Goal: Transaction & Acquisition: Purchase product/service

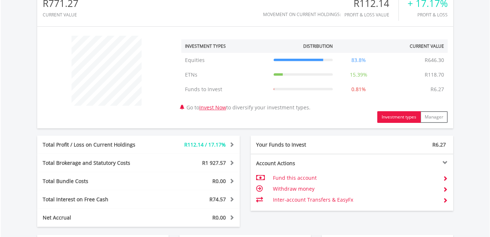
scroll to position [292, 0]
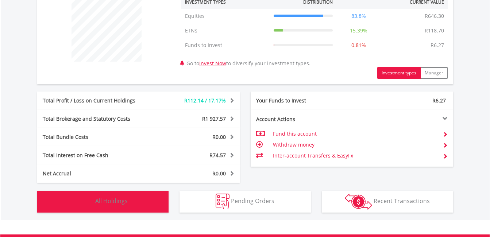
click at [86, 199] on img "button" at bounding box center [86, 202] width 16 height 16
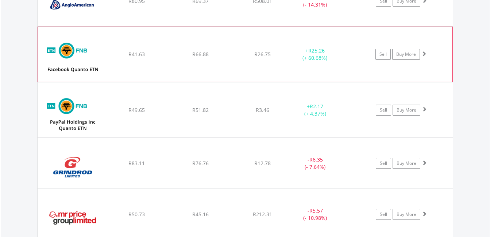
scroll to position [600, 0]
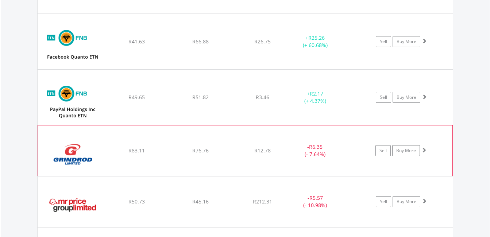
click at [425, 149] on span at bounding box center [424, 149] width 5 height 5
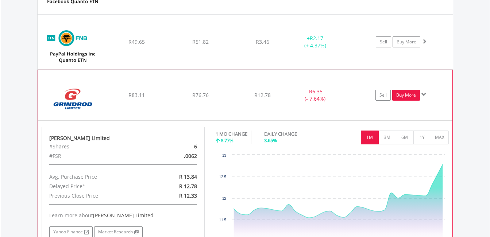
scroll to position [673, 0]
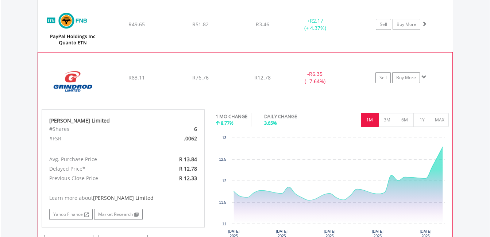
click at [423, 78] on span at bounding box center [424, 76] width 5 height 5
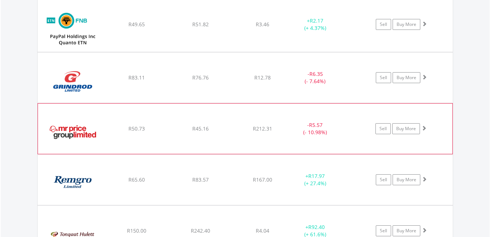
click at [422, 127] on span at bounding box center [424, 128] width 5 height 5
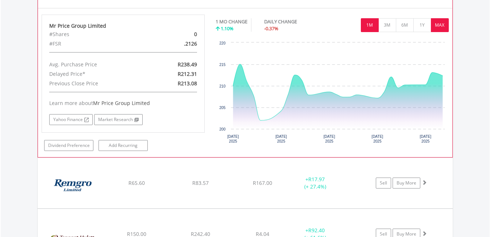
scroll to position [782, 0]
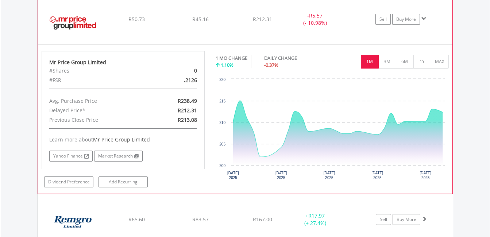
click at [423, 18] on span at bounding box center [424, 18] width 5 height 5
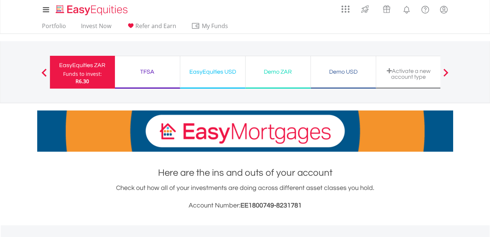
scroll to position [0, 0]
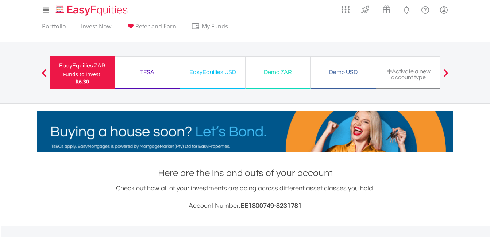
click at [339, 72] on div "Demo USD" at bounding box center [343, 72] width 56 height 10
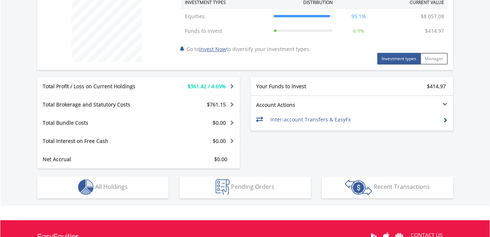
scroll to position [292, 0]
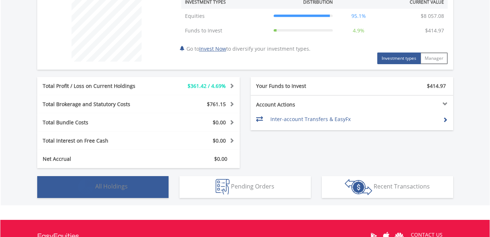
click at [84, 185] on img "button" at bounding box center [86, 187] width 16 height 16
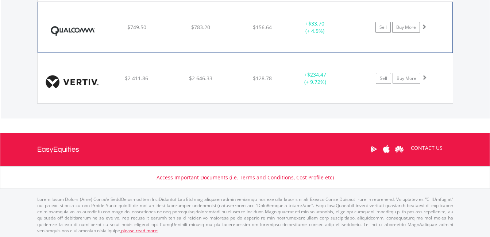
scroll to position [881, 0]
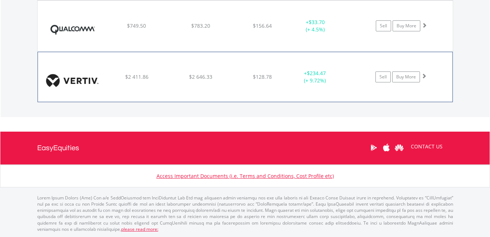
click at [424, 76] on span at bounding box center [424, 75] width 5 height 5
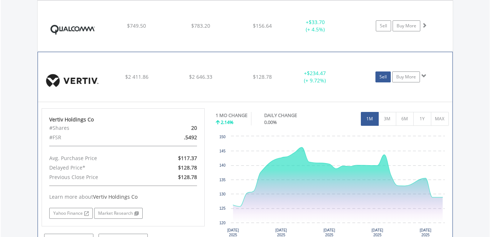
click at [388, 76] on link "Sell" at bounding box center [383, 77] width 15 height 11
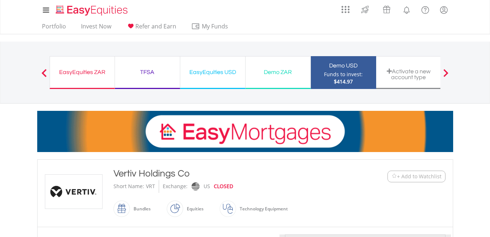
type input "*******"
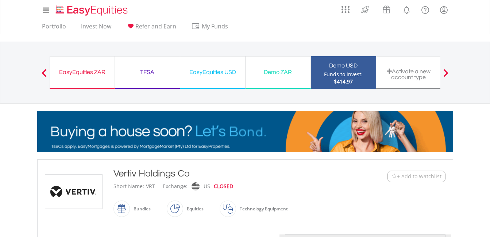
type input "******"
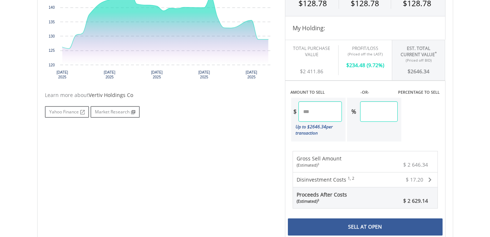
scroll to position [292, 0]
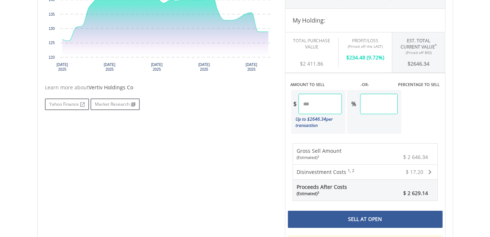
click at [361, 217] on div "Sell At Open" at bounding box center [365, 219] width 155 height 17
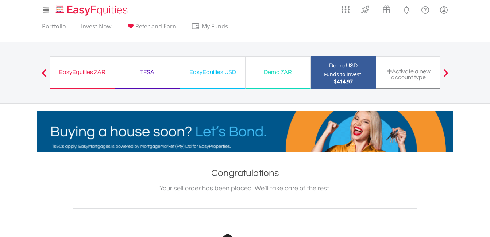
click at [270, 72] on div "Demo ZAR" at bounding box center [278, 72] width 56 height 10
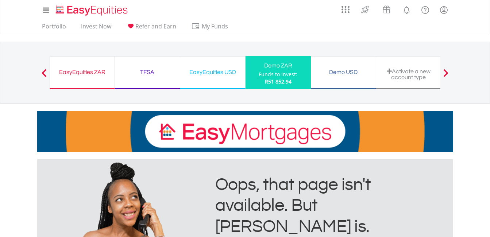
click at [276, 76] on div "Funds to invest:" at bounding box center [278, 74] width 39 height 7
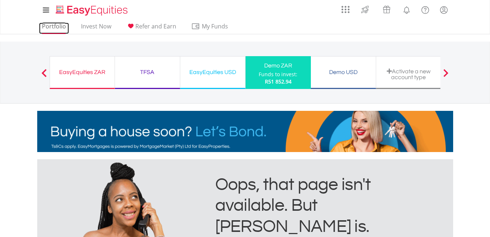
click at [60, 27] on link "Portfolio" at bounding box center [54, 28] width 30 height 11
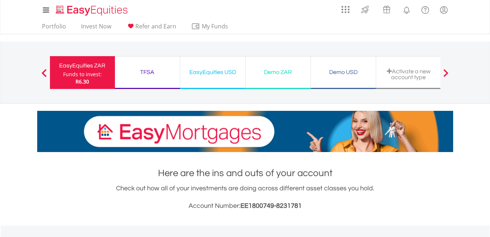
click at [271, 73] on div "Demo ZAR" at bounding box center [278, 72] width 56 height 10
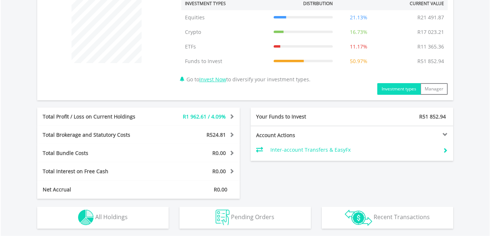
scroll to position [365, 0]
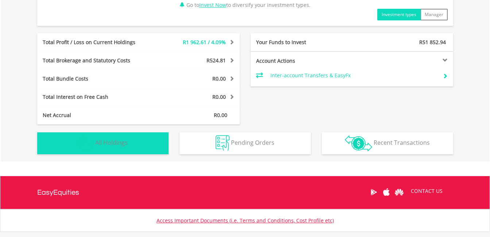
click at [87, 141] on img "button" at bounding box center [86, 143] width 16 height 16
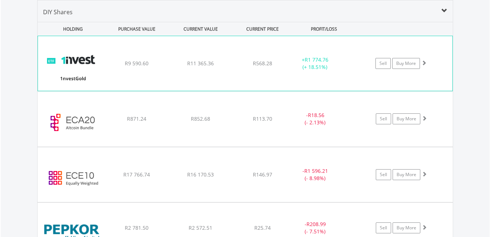
scroll to position [614, 0]
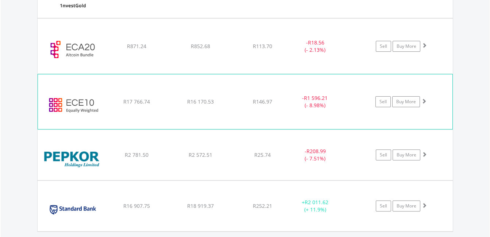
click at [424, 102] on span at bounding box center [424, 101] width 5 height 5
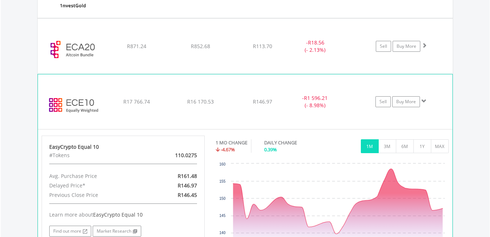
click at [424, 100] on span at bounding box center [424, 101] width 5 height 5
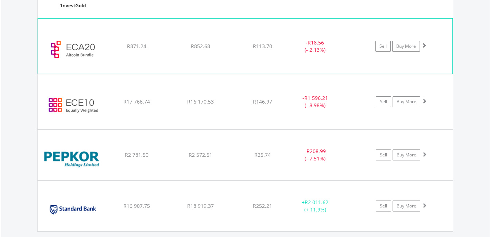
click at [423, 47] on span at bounding box center [424, 45] width 5 height 5
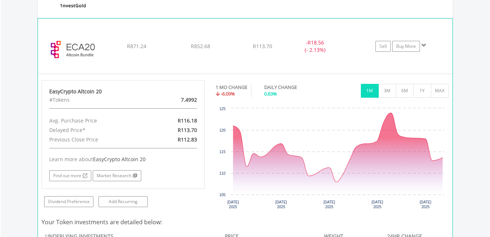
click at [423, 47] on span at bounding box center [424, 45] width 5 height 5
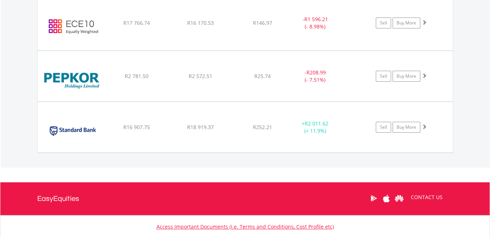
scroll to position [724, 0]
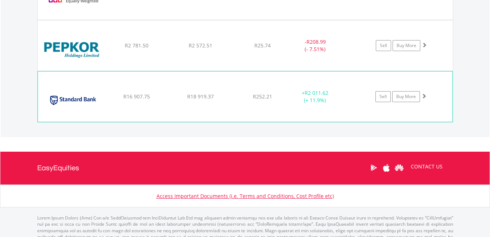
click at [425, 94] on span at bounding box center [424, 95] width 5 height 5
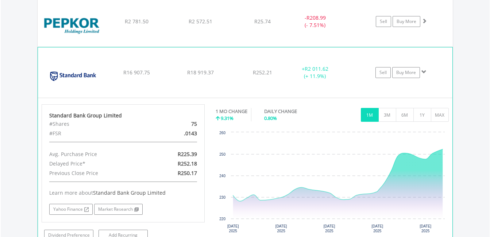
scroll to position [760, 0]
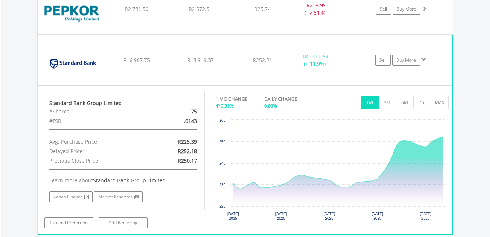
click at [423, 60] on span at bounding box center [424, 59] width 5 height 5
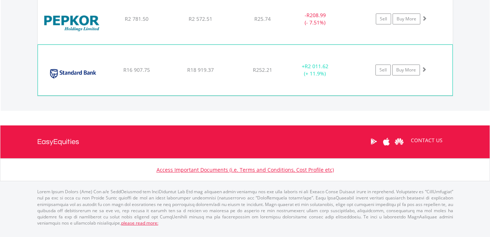
scroll to position [744, 0]
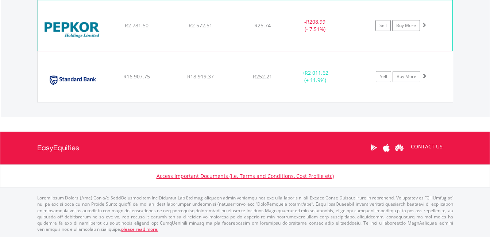
click at [423, 25] on span at bounding box center [424, 24] width 5 height 5
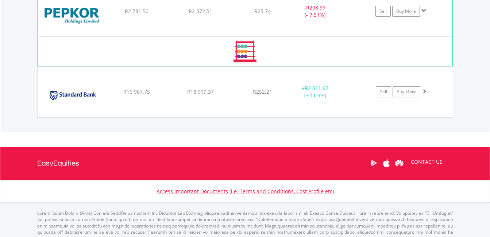
scroll to position [760, 0]
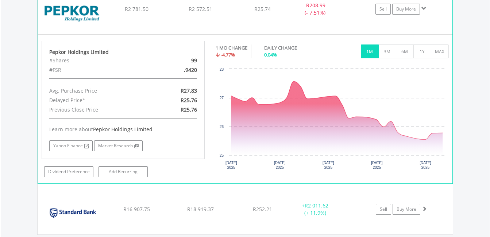
click at [423, 9] on span at bounding box center [424, 8] width 5 height 5
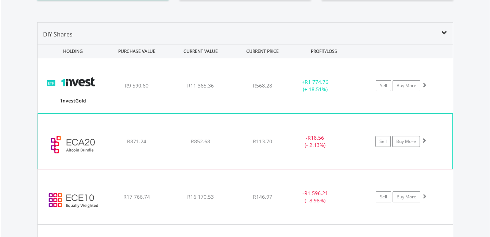
scroll to position [525, 0]
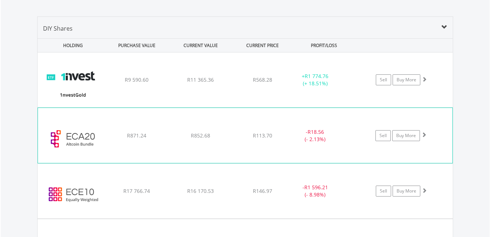
click at [424, 135] on span at bounding box center [424, 134] width 5 height 5
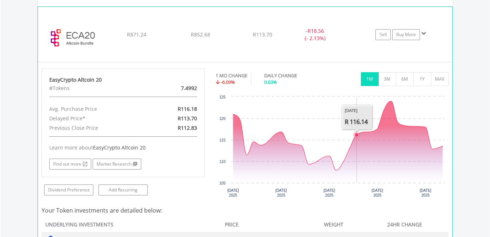
scroll to position [598, 0]
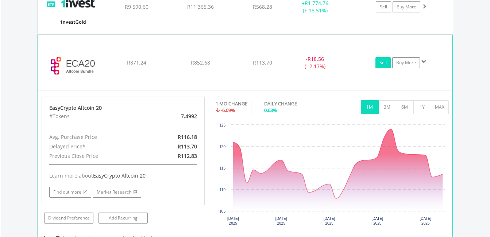
click at [384, 64] on link "Sell" at bounding box center [383, 62] width 15 height 11
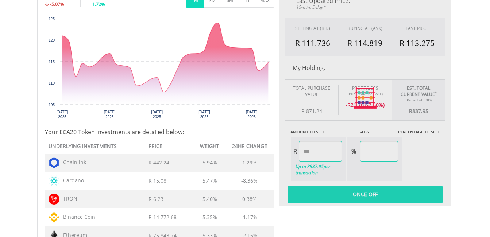
type input "******"
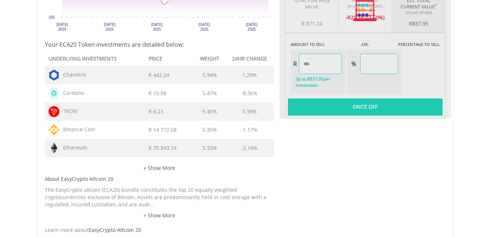
scroll to position [329, 0]
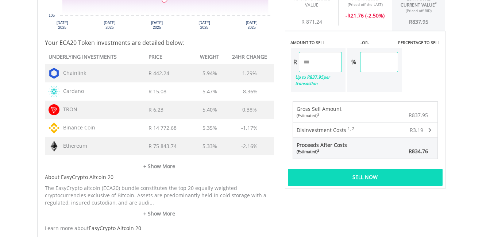
click at [371, 179] on div "Sell Now" at bounding box center [365, 177] width 155 height 17
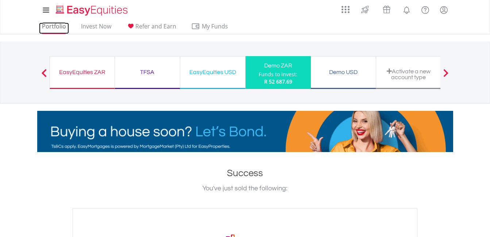
click at [56, 26] on link "Portfolio" at bounding box center [54, 28] width 30 height 11
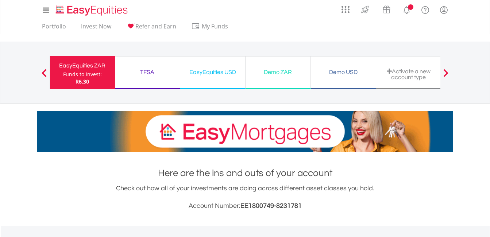
scroll to position [70, 139]
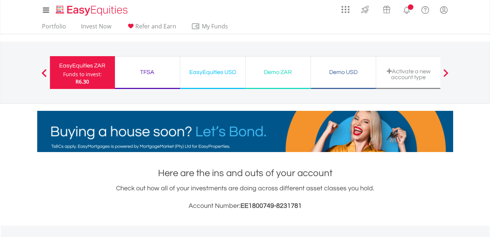
click at [279, 73] on div "Demo ZAR" at bounding box center [278, 72] width 56 height 10
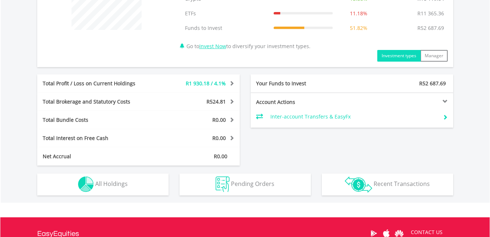
scroll to position [329, 0]
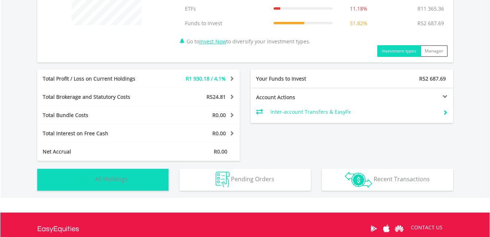
click at [81, 178] on img "button" at bounding box center [86, 180] width 16 height 16
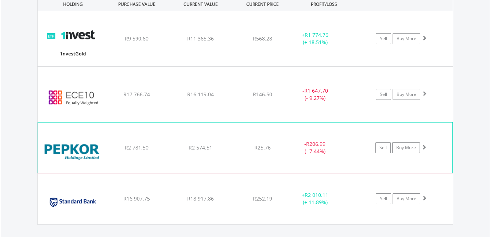
scroll to position [578, 0]
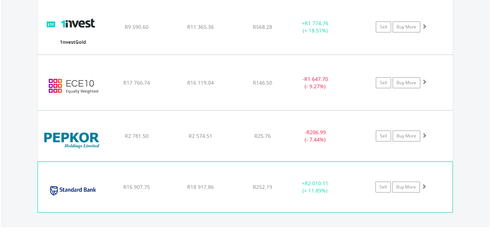
click at [423, 188] on span at bounding box center [424, 186] width 5 height 5
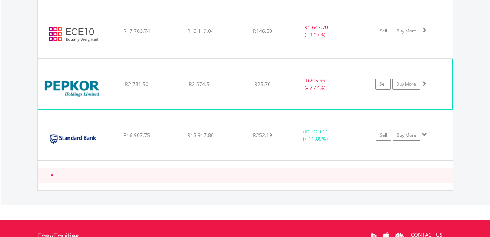
scroll to position [651, 0]
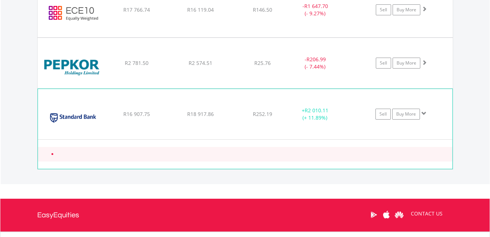
click at [422, 113] on span at bounding box center [424, 113] width 5 height 5
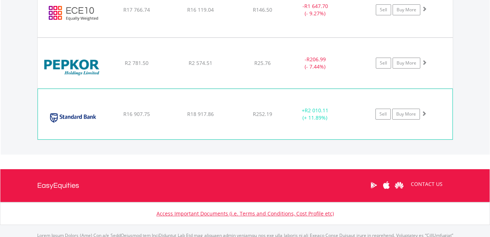
click at [422, 113] on span at bounding box center [424, 113] width 5 height 5
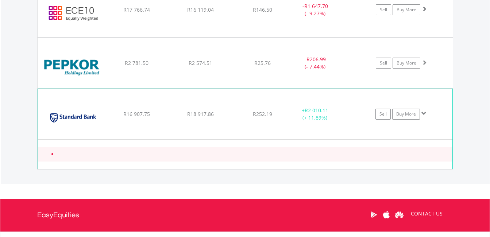
click at [422, 113] on span at bounding box center [424, 113] width 5 height 5
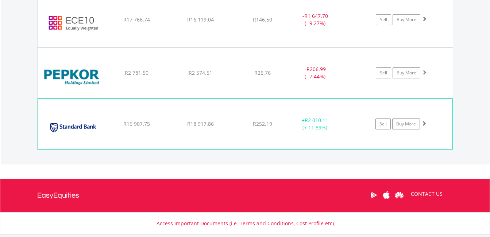
scroll to position [614, 0]
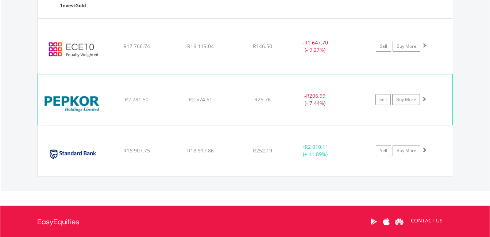
click at [425, 100] on span at bounding box center [424, 98] width 5 height 5
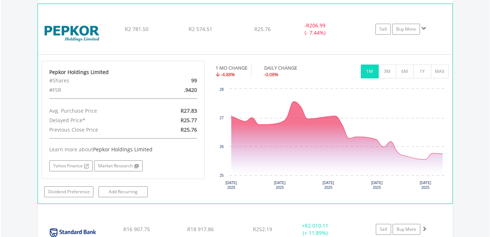
scroll to position [687, 0]
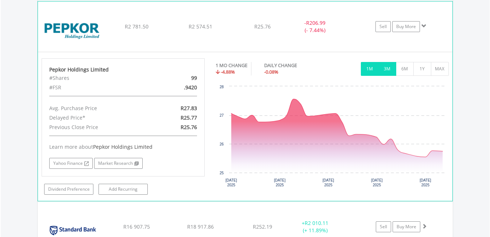
click at [388, 69] on button "3M" at bounding box center [388, 69] width 18 height 14
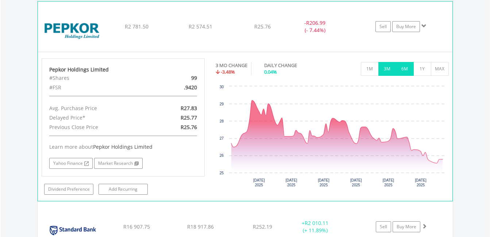
click at [402, 68] on button "6M" at bounding box center [405, 69] width 18 height 14
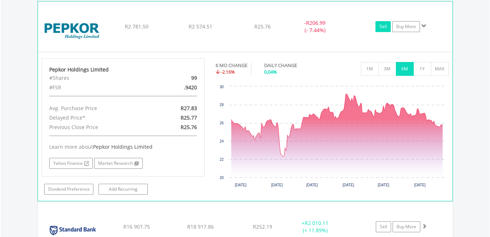
click at [384, 28] on link "Sell" at bounding box center [383, 26] width 15 height 11
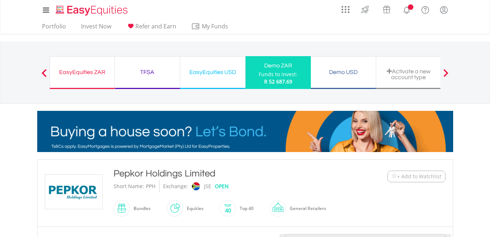
type input "*******"
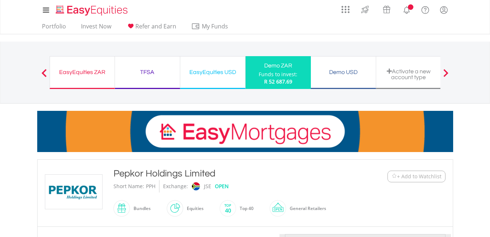
type input "******"
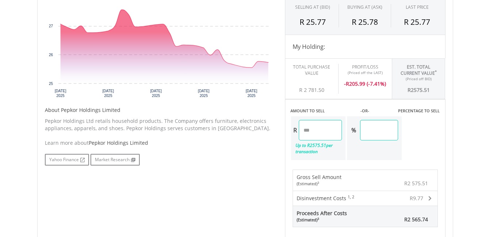
scroll to position [329, 0]
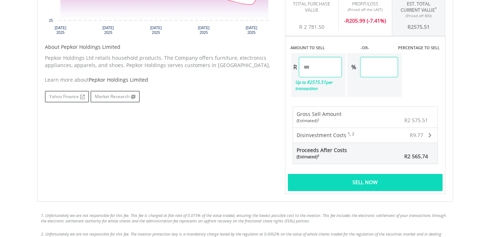
click at [374, 185] on div "Sell Now" at bounding box center [365, 182] width 155 height 17
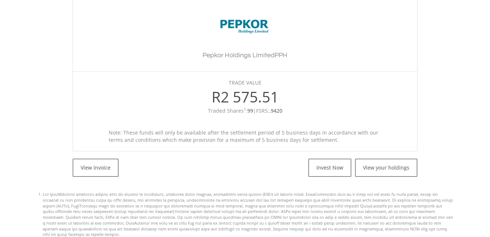
scroll to position [219, 0]
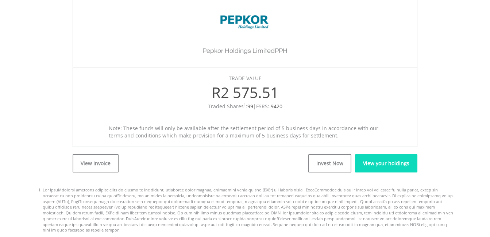
click at [371, 161] on link "View your holdings" at bounding box center [386, 163] width 62 height 18
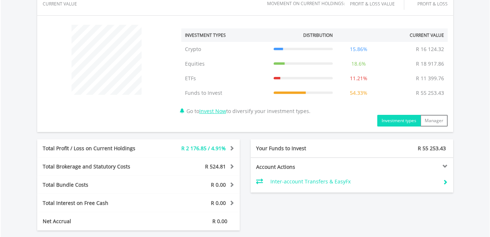
scroll to position [329, 0]
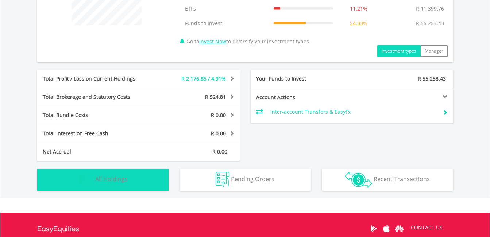
click at [84, 176] on img "button" at bounding box center [86, 180] width 16 height 16
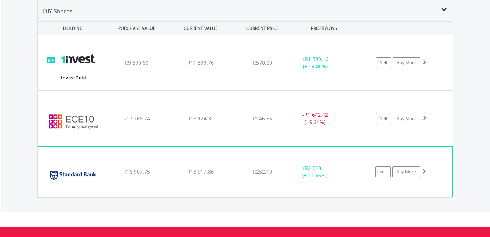
scroll to position [541, 0]
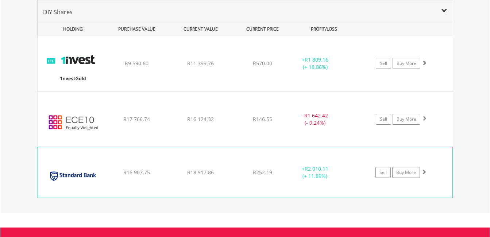
click at [425, 173] on span at bounding box center [424, 171] width 5 height 5
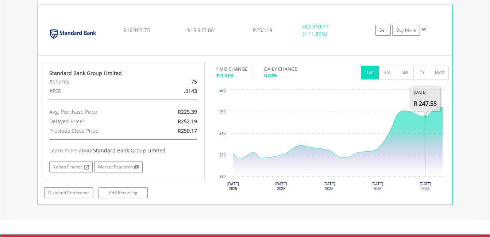
scroll to position [687, 0]
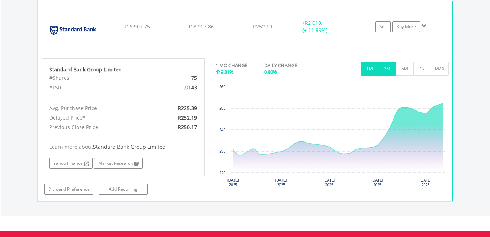
click at [388, 69] on button "3M" at bounding box center [388, 69] width 18 height 14
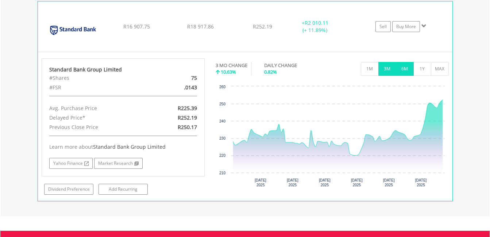
click at [403, 65] on button "6M" at bounding box center [405, 69] width 18 height 14
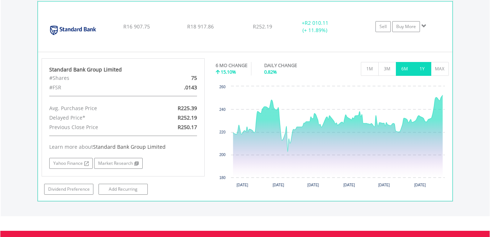
click at [422, 66] on button "1Y" at bounding box center [423, 69] width 18 height 14
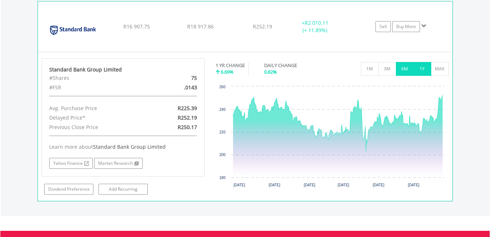
click at [403, 71] on button "6M" at bounding box center [405, 69] width 18 height 14
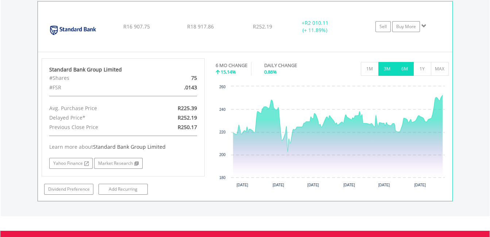
click at [391, 72] on button "3M" at bounding box center [388, 69] width 18 height 14
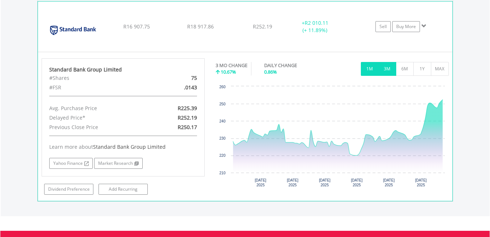
click at [375, 72] on button "1M" at bounding box center [370, 69] width 18 height 14
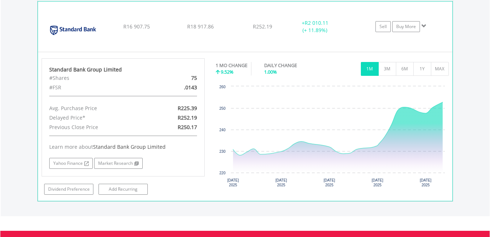
click at [422, 26] on span at bounding box center [424, 25] width 5 height 5
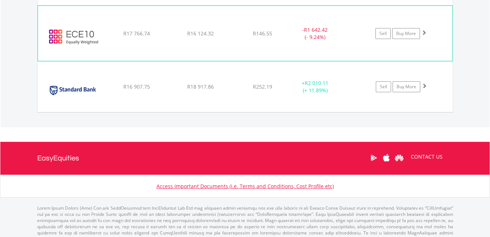
scroll to position [564, 0]
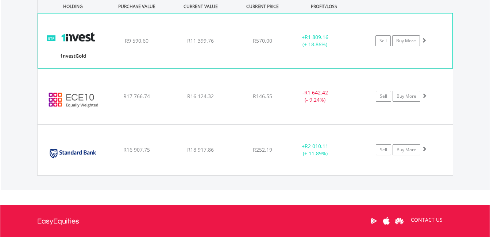
click at [425, 41] on span at bounding box center [424, 40] width 5 height 5
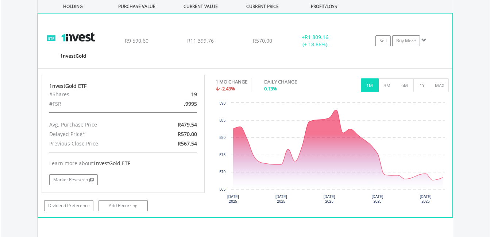
click at [423, 40] on span at bounding box center [424, 40] width 5 height 5
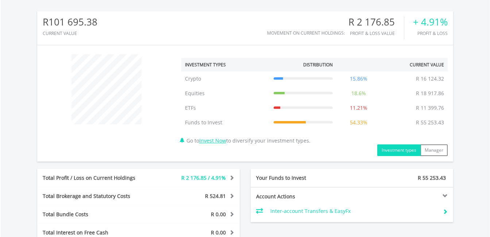
scroll to position [162, 0]
